Goal: Go to known website: Access a specific website the user already knows

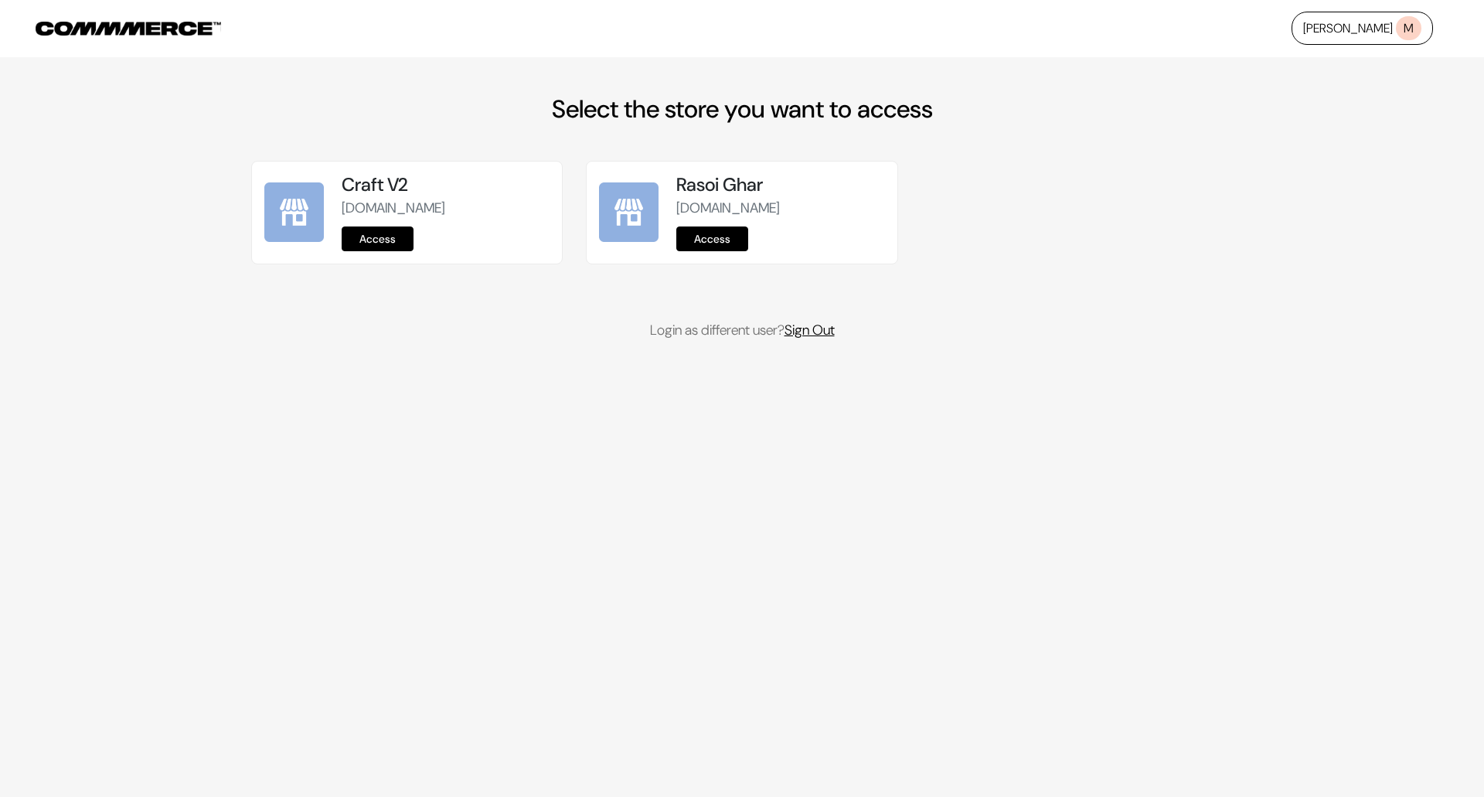
click at [830, 331] on link "Sign Out" at bounding box center [809, 330] width 50 height 19
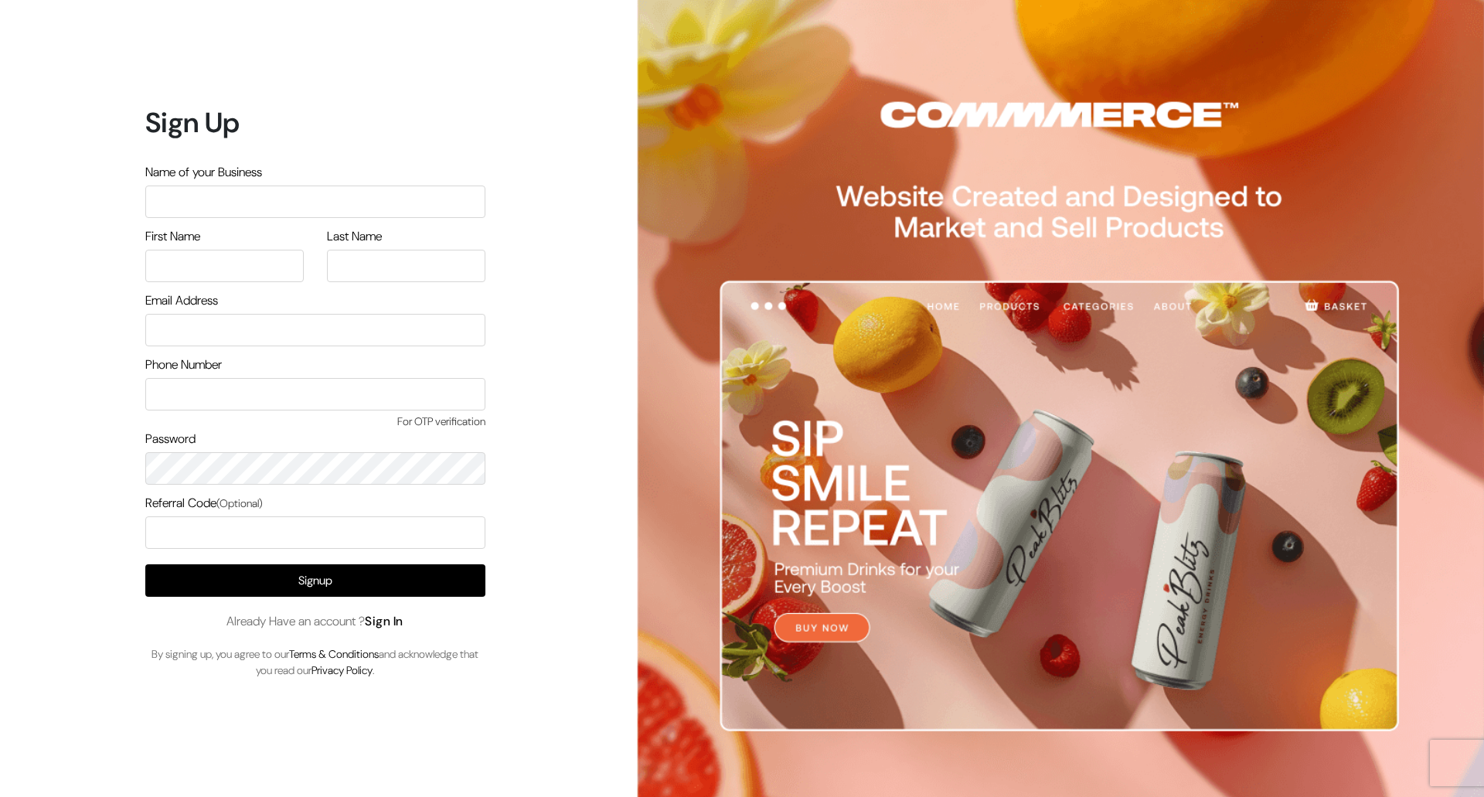
click at [389, 621] on link "Sign In" at bounding box center [384, 621] width 39 height 16
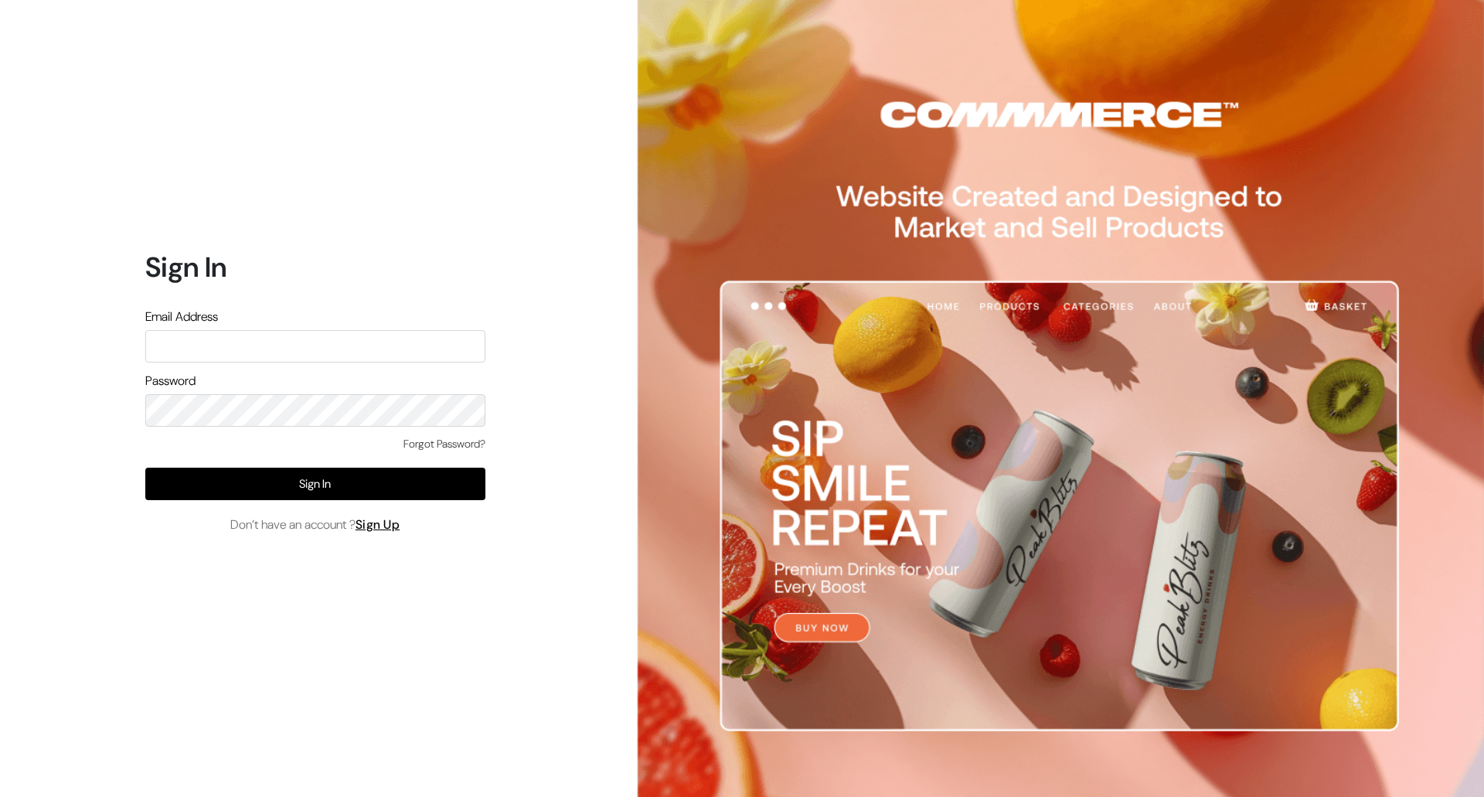
click at [406, 338] on input "text" at bounding box center [315, 346] width 340 height 32
type input "demo@outdocart.in"
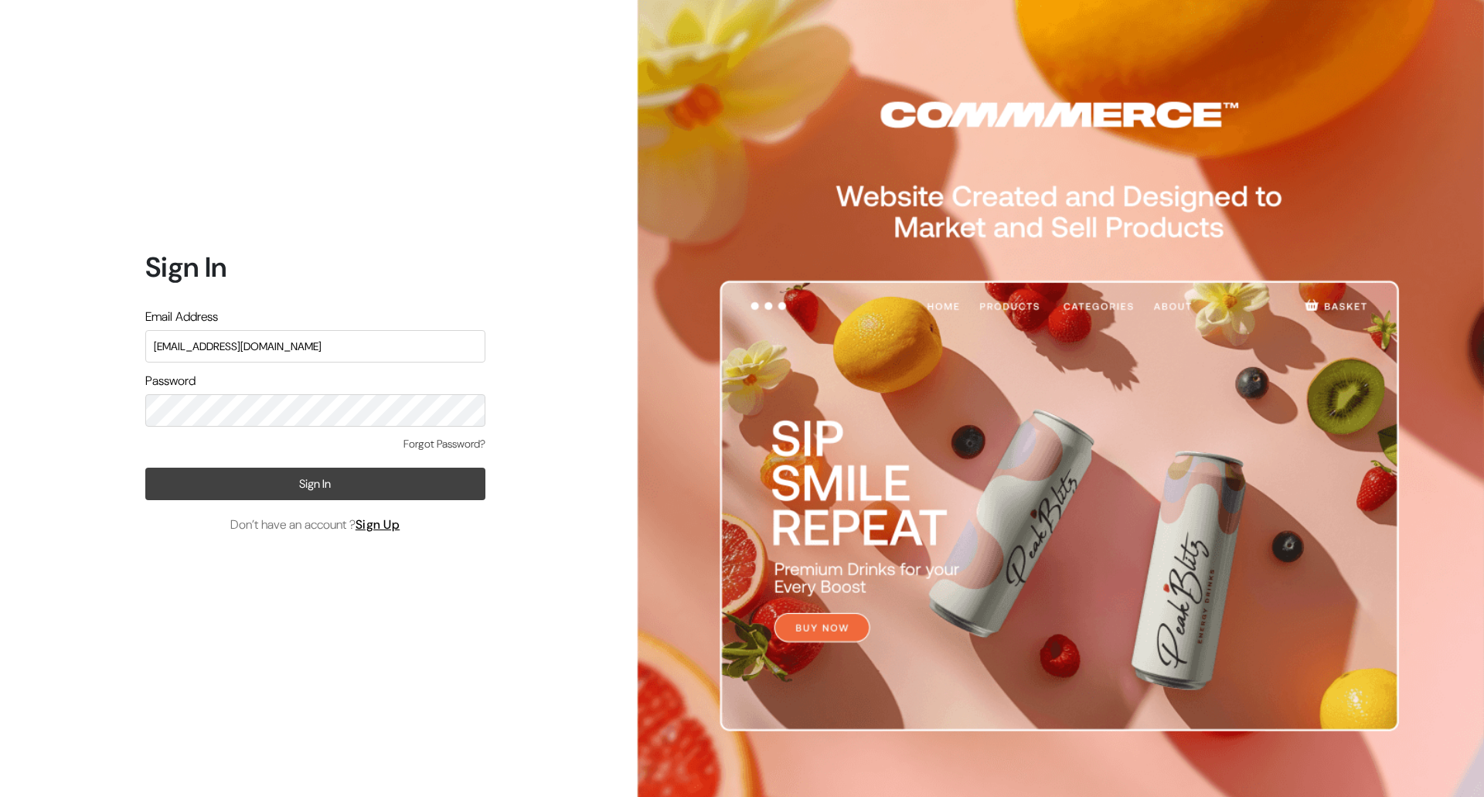
click at [331, 478] on button "Sign In" at bounding box center [315, 483] width 340 height 32
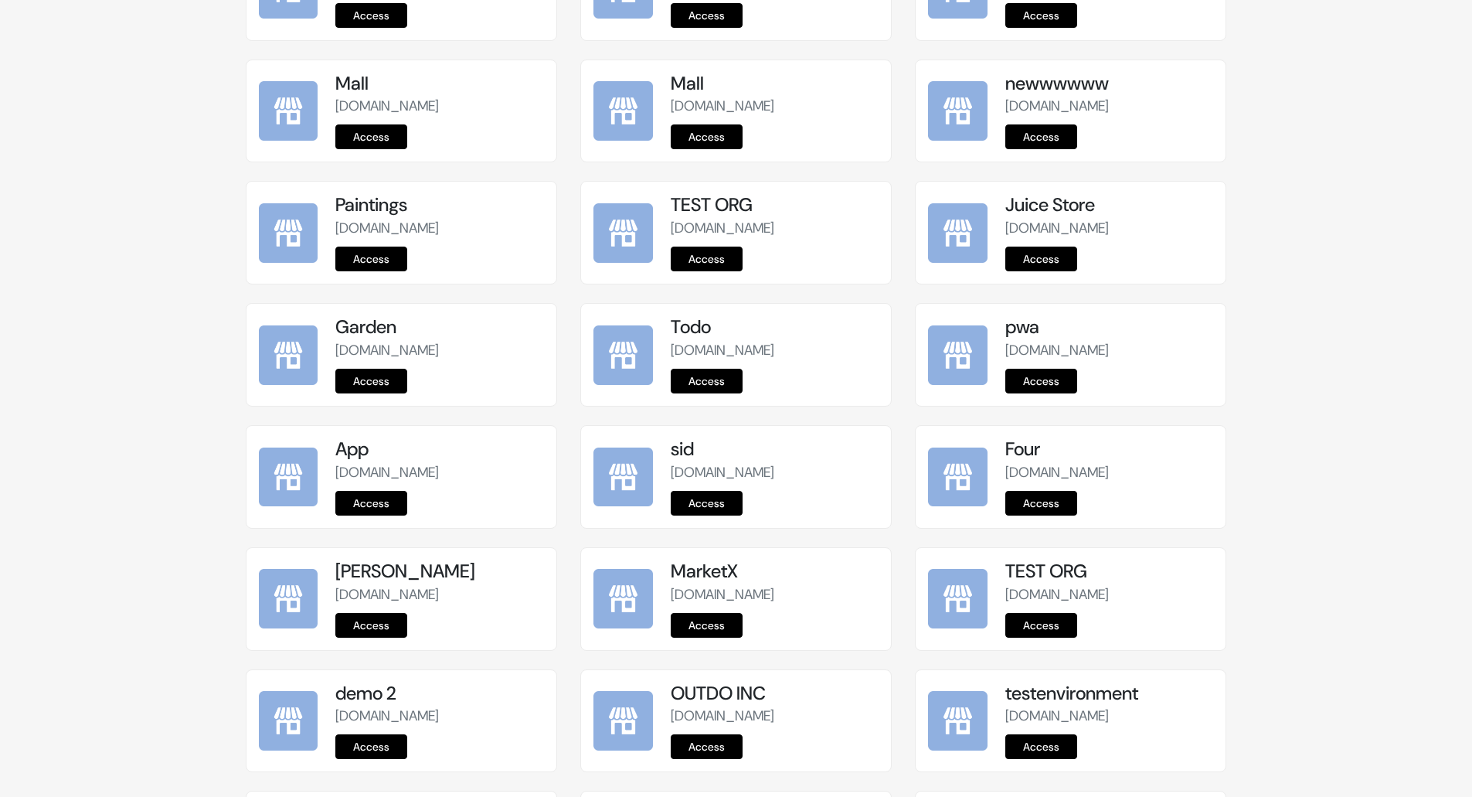
scroll to position [1737, 0]
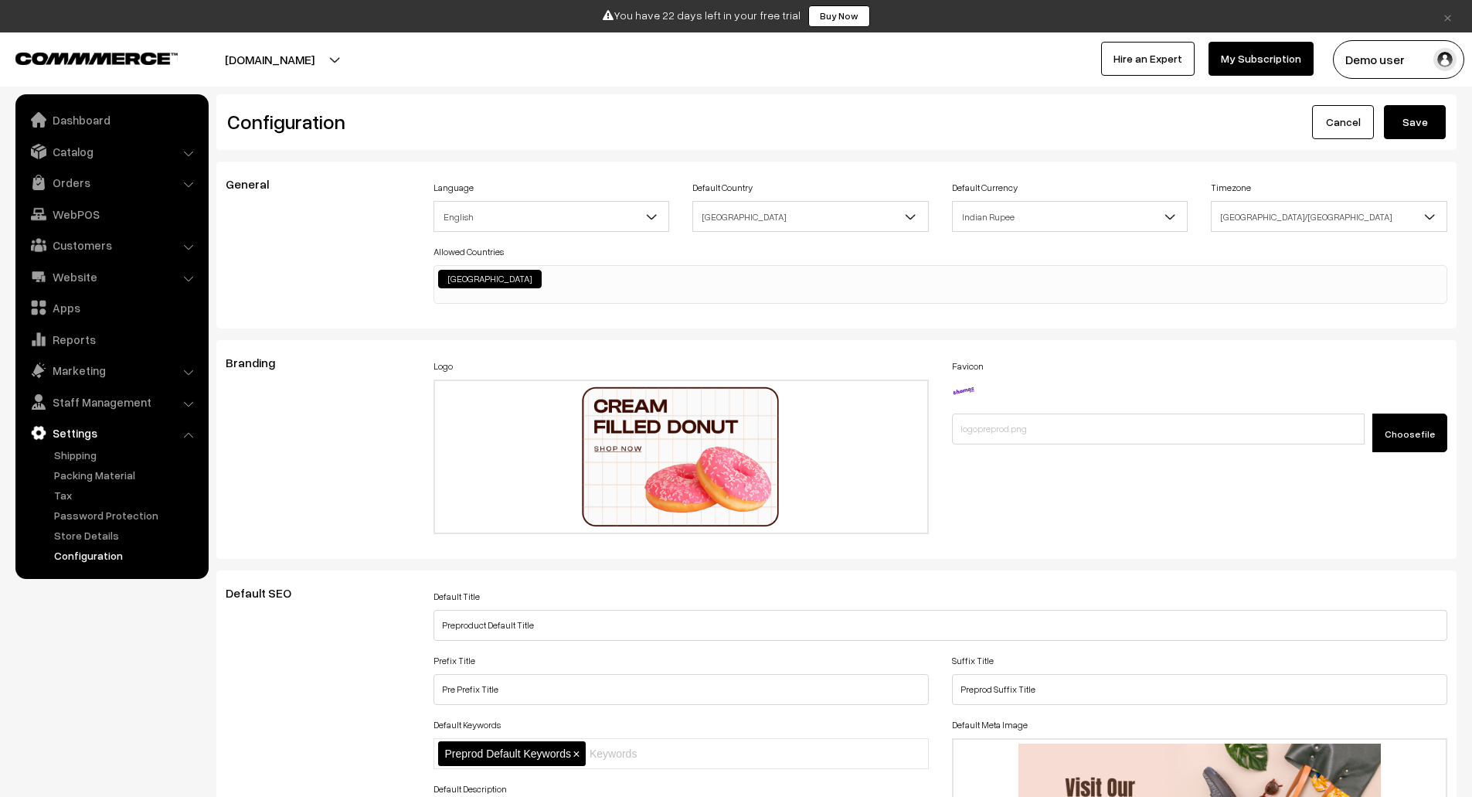
scroll to position [1242, 0]
click at [143, 61] on img at bounding box center [96, 59] width 162 height 12
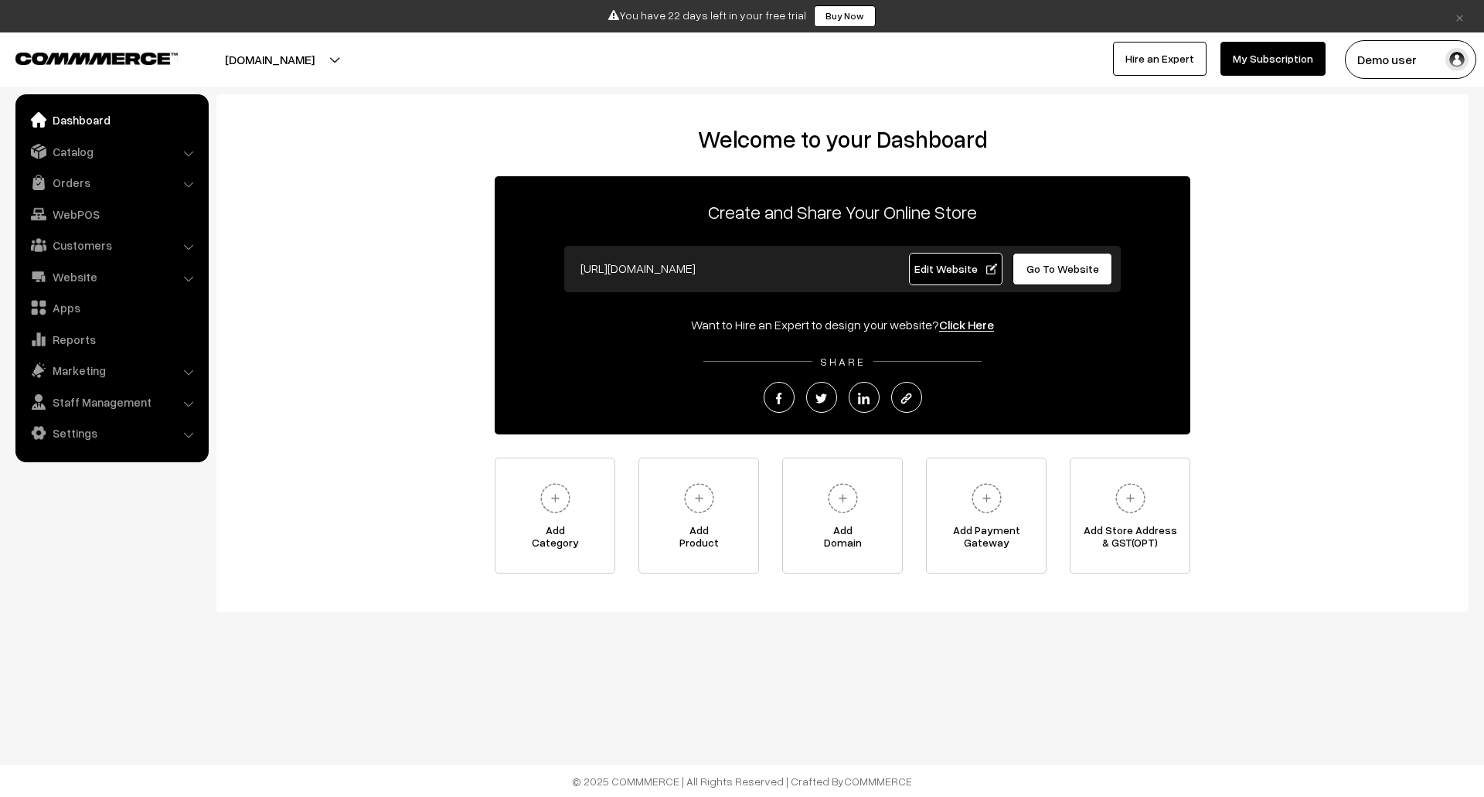
click at [946, 267] on span "Edit Website" at bounding box center [955, 268] width 83 height 13
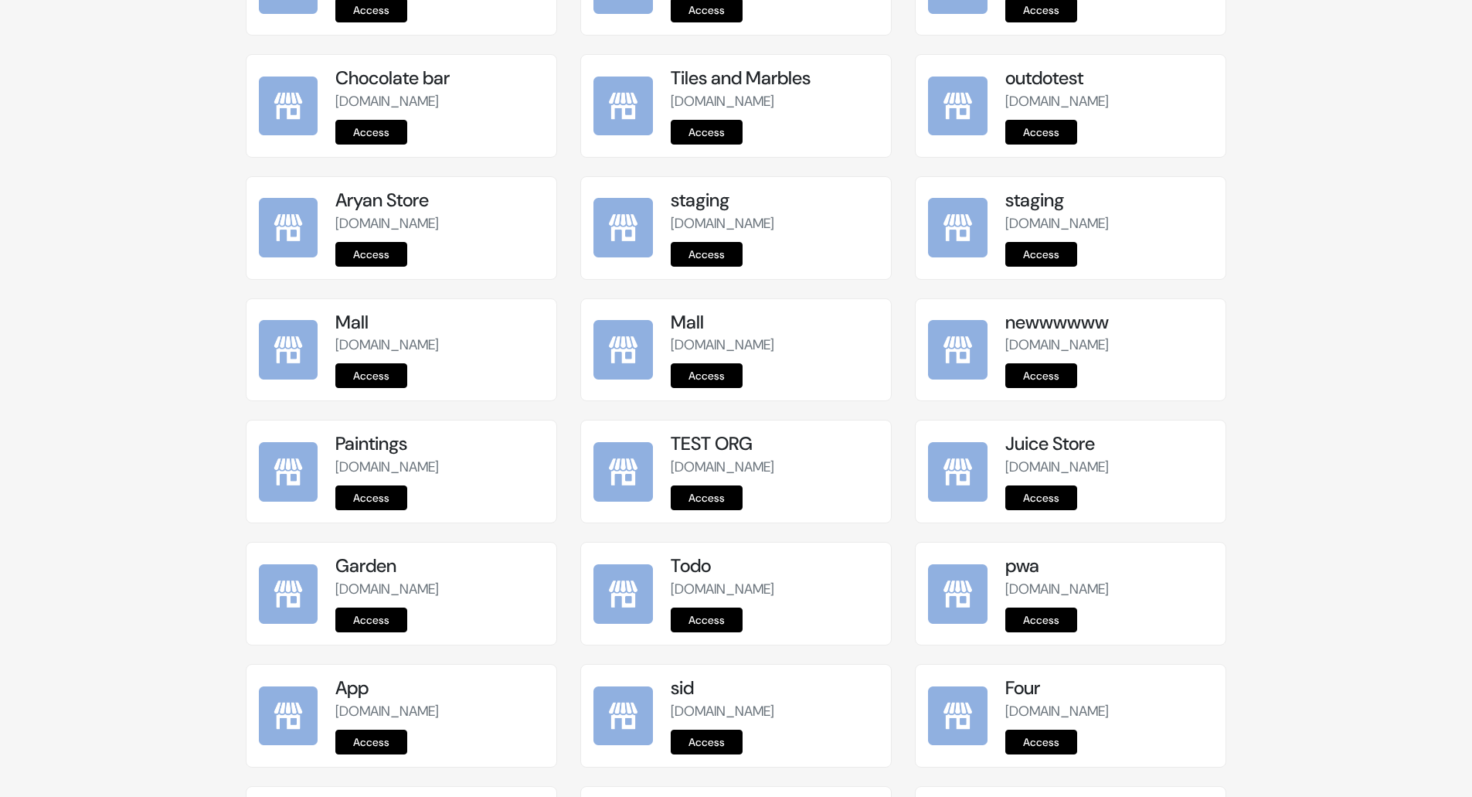
scroll to position [1737, 0]
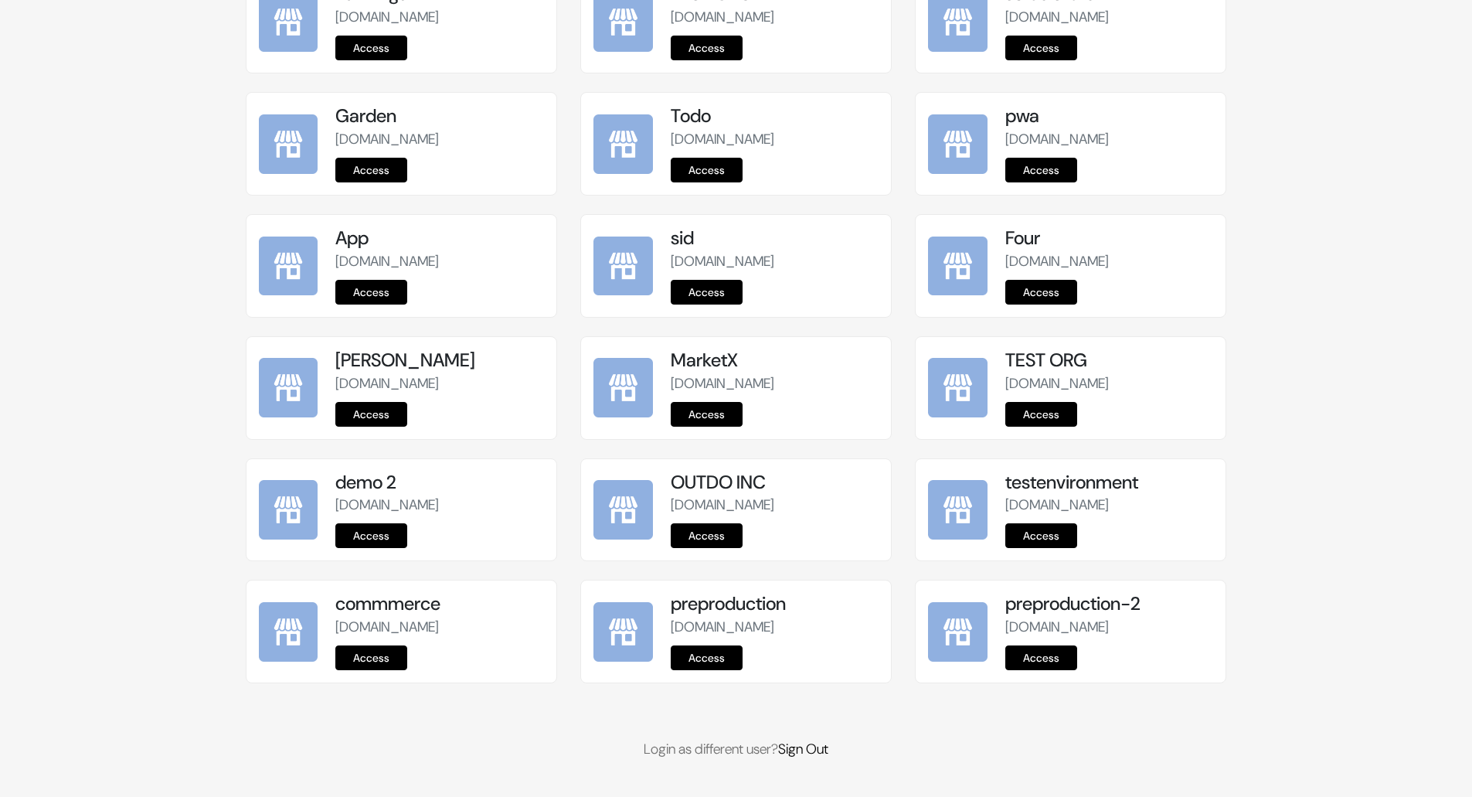
click at [719, 658] on link "Access" at bounding box center [707, 657] width 72 height 25
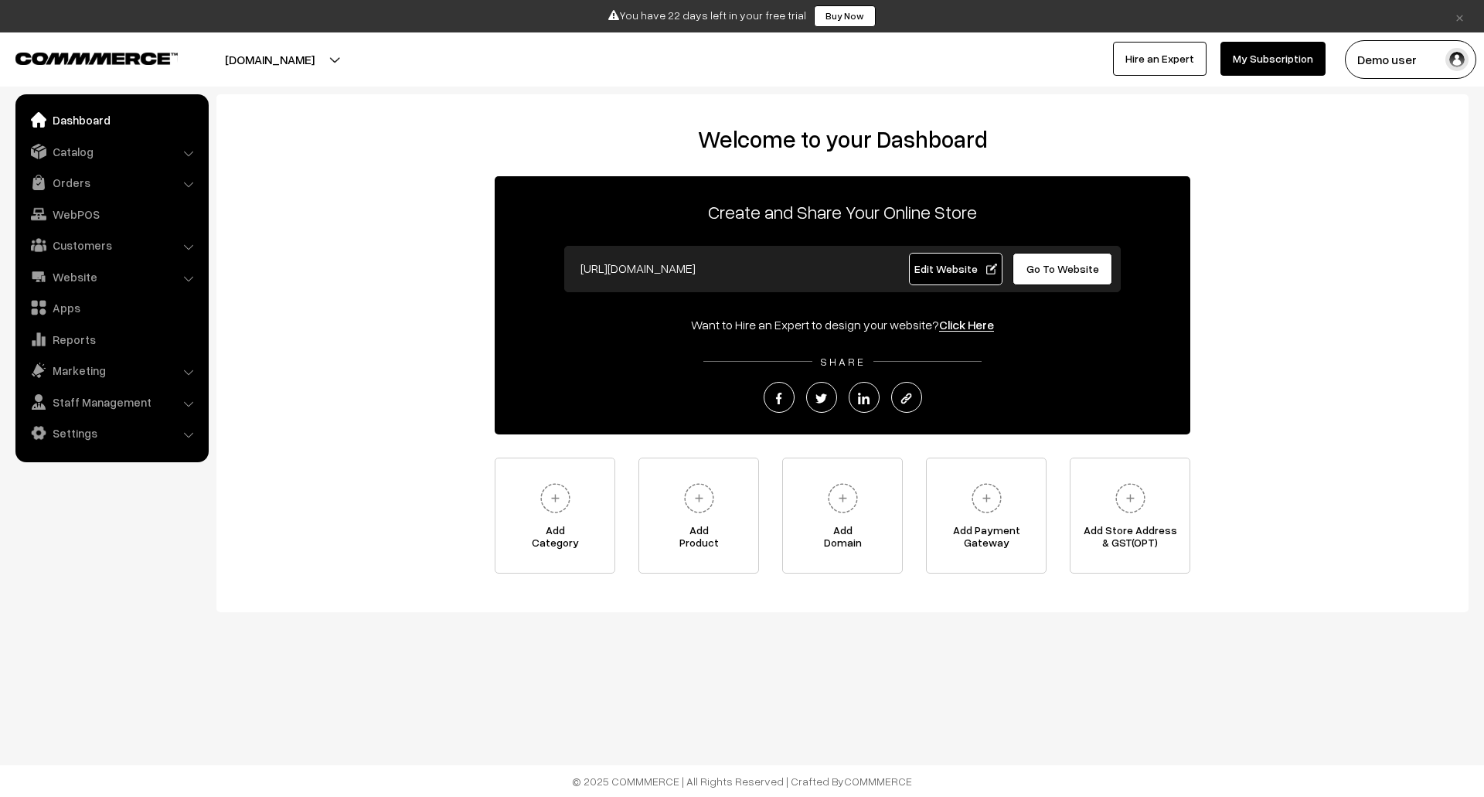
click at [970, 264] on span "Edit Website" at bounding box center [955, 268] width 83 height 13
